Goal: Task Accomplishment & Management: Manage account settings

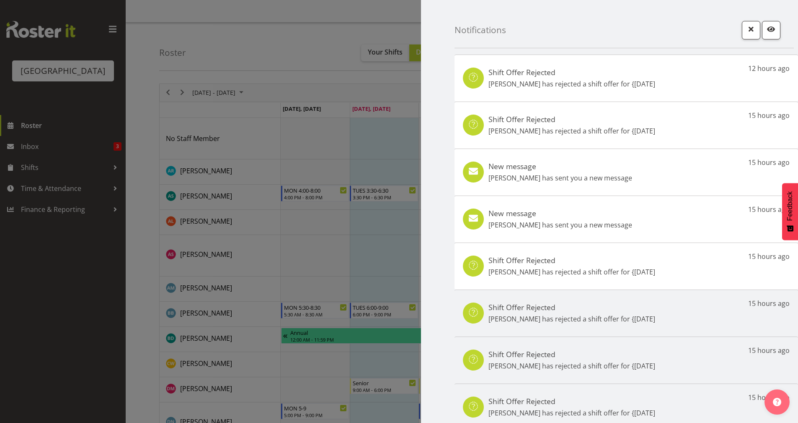
click at [596, 212] on h5 "New message" at bounding box center [561, 212] width 144 height 9
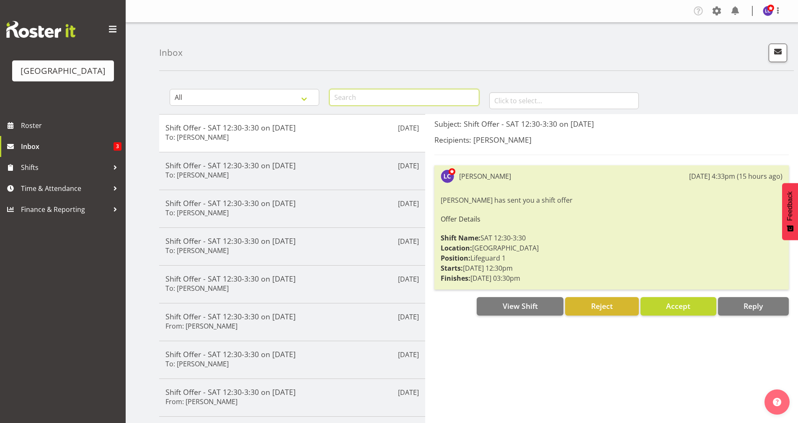
click at [412, 102] on input "text" at bounding box center [404, 97] width 150 height 17
type input "addison"
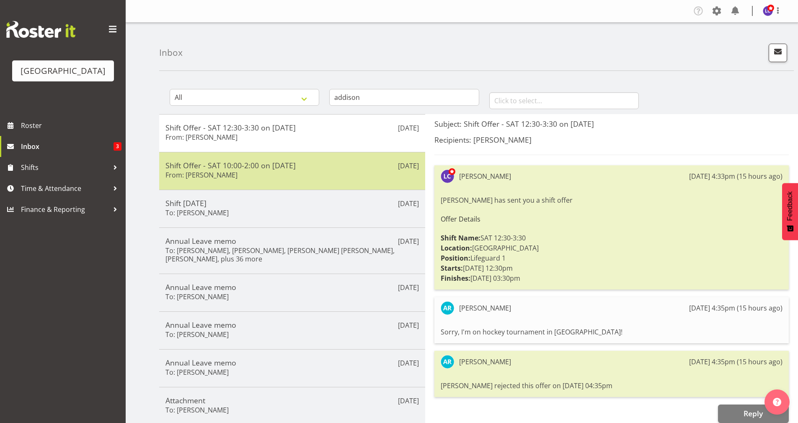
click at [286, 174] on div "Shift Offer - SAT 10:00-2:00 on [DATE] From: [PERSON_NAME]" at bounding box center [293, 171] width 254 height 21
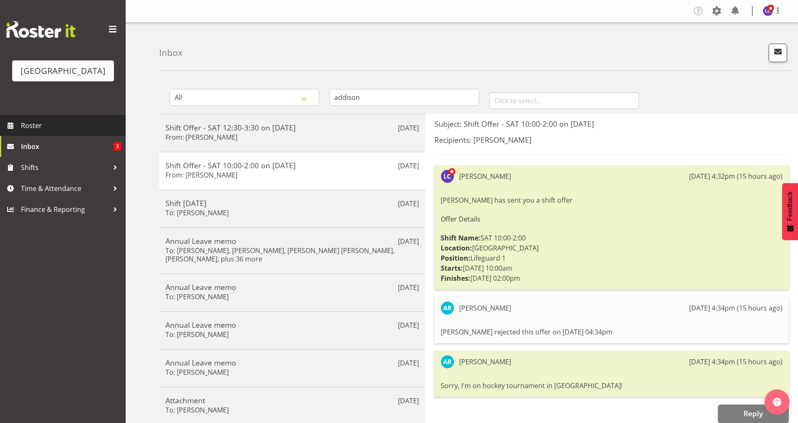
click at [34, 126] on span "Roster" at bounding box center [71, 125] width 101 height 13
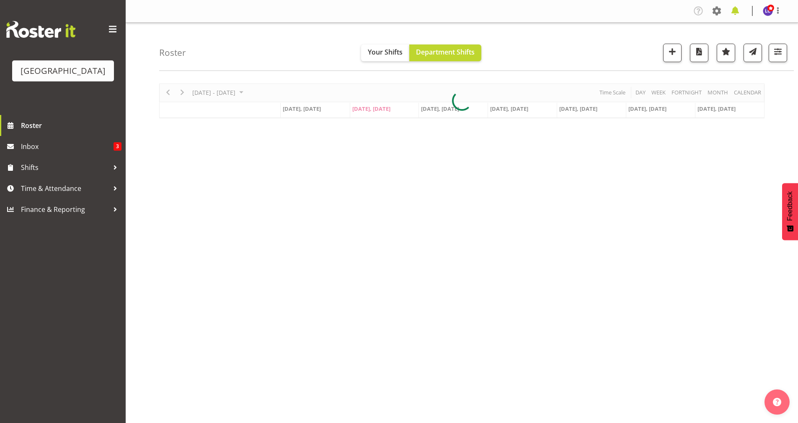
click at [740, 13] on span at bounding box center [735, 10] width 13 height 13
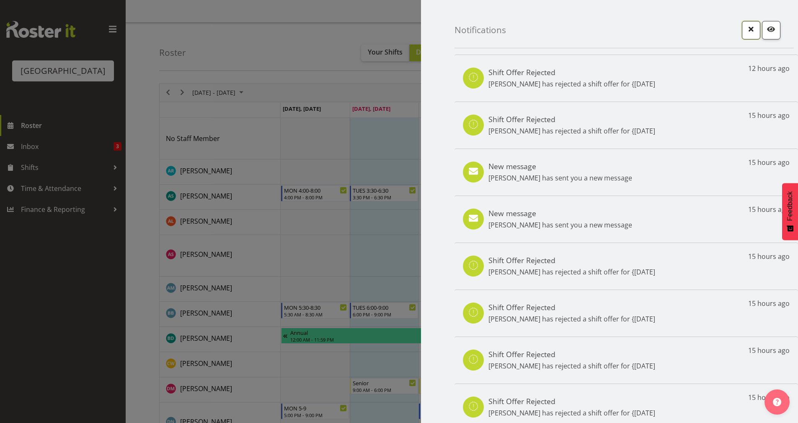
click at [746, 33] on span "button" at bounding box center [751, 28] width 11 height 11
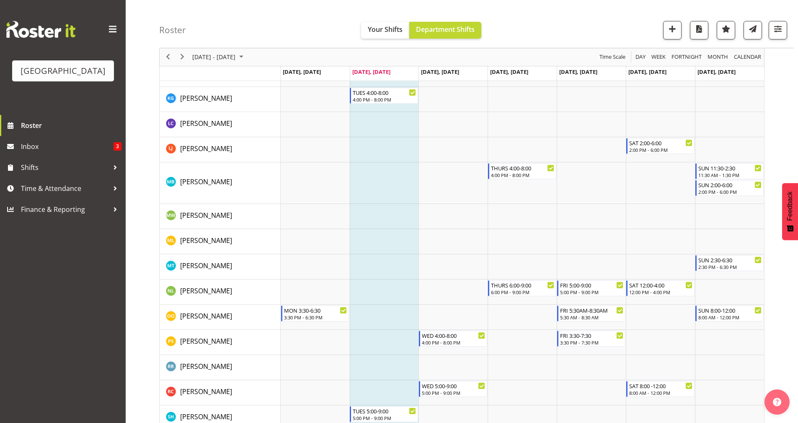
scroll to position [360, 0]
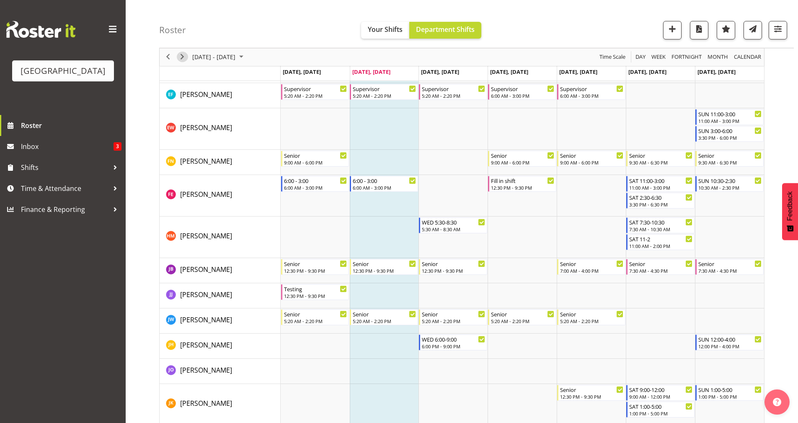
drag, startPoint x: 181, startPoint y: 56, endPoint x: 194, endPoint y: 85, distance: 32.1
click at [181, 56] on span "Next" at bounding box center [182, 57] width 10 height 10
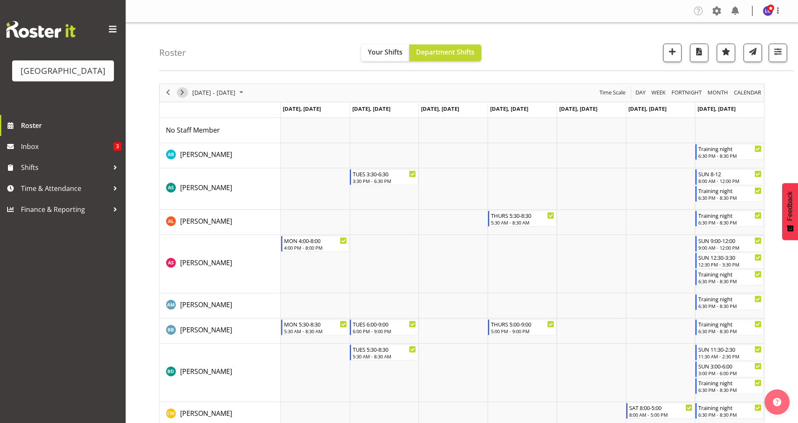
click at [178, 93] on span "Next" at bounding box center [182, 92] width 10 height 10
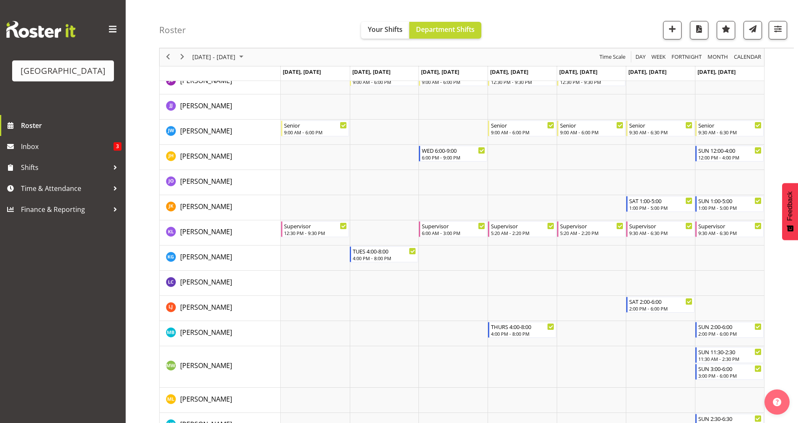
scroll to position [726, 0]
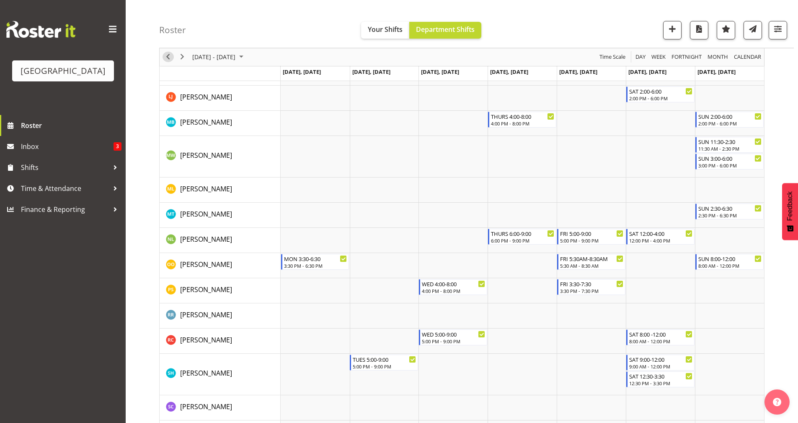
click at [166, 57] on span "Previous" at bounding box center [168, 57] width 10 height 10
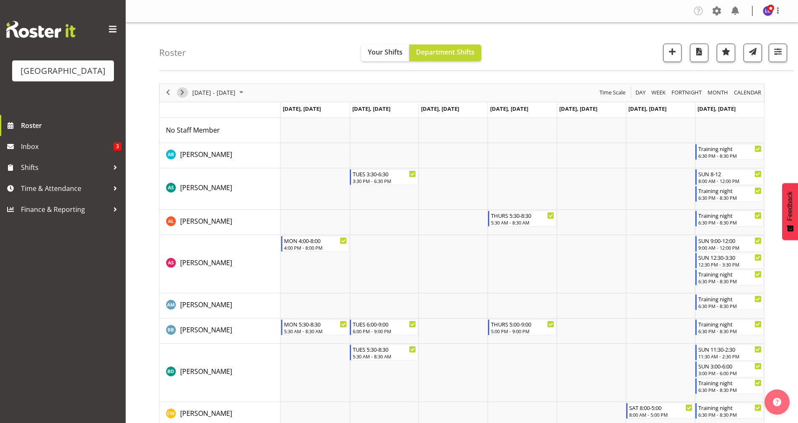
click at [181, 95] on span "Next" at bounding box center [182, 92] width 10 height 10
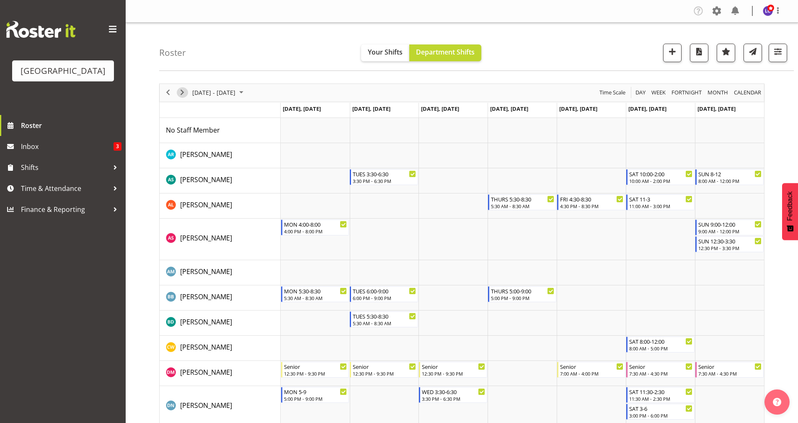
click at [181, 96] on span "Next" at bounding box center [182, 92] width 10 height 10
